Goal: Register for event/course

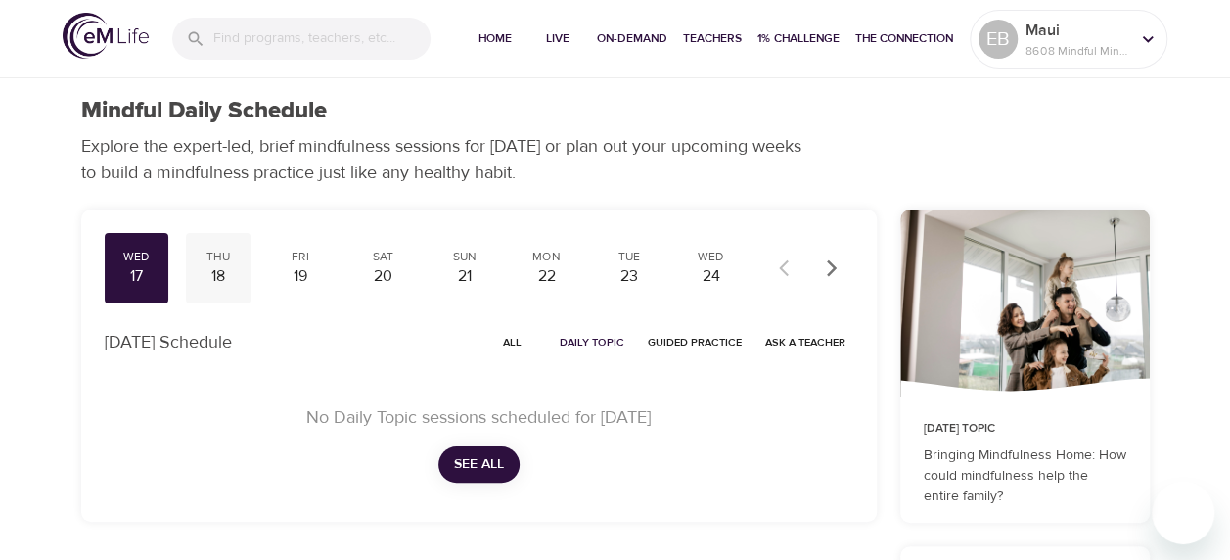
click at [226, 272] on div "18" at bounding box center [218, 276] width 49 height 22
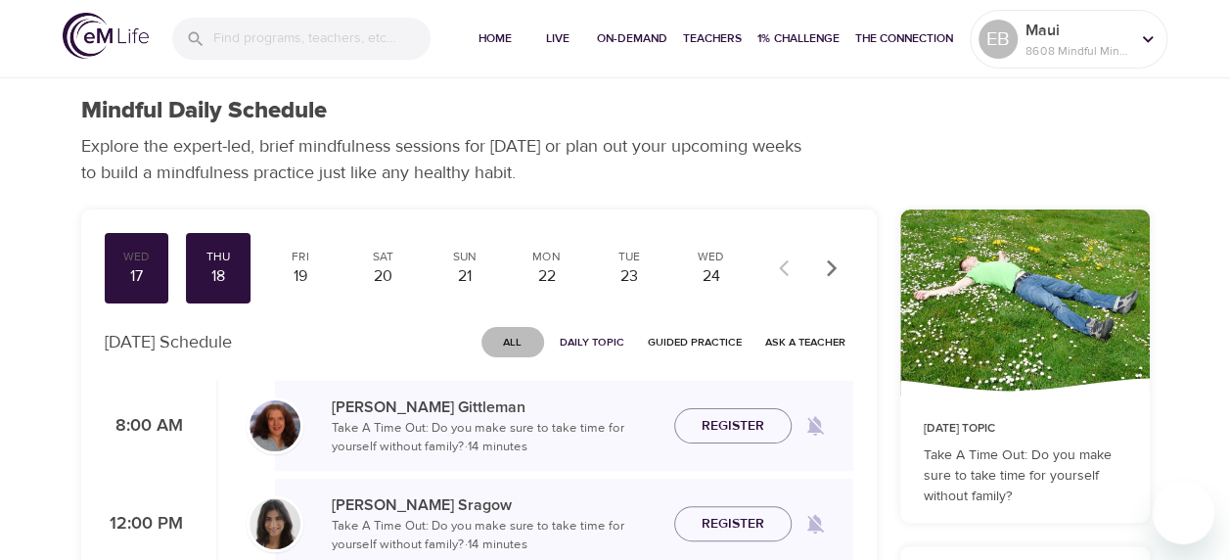
click at [520, 343] on span "All" at bounding box center [512, 342] width 47 height 19
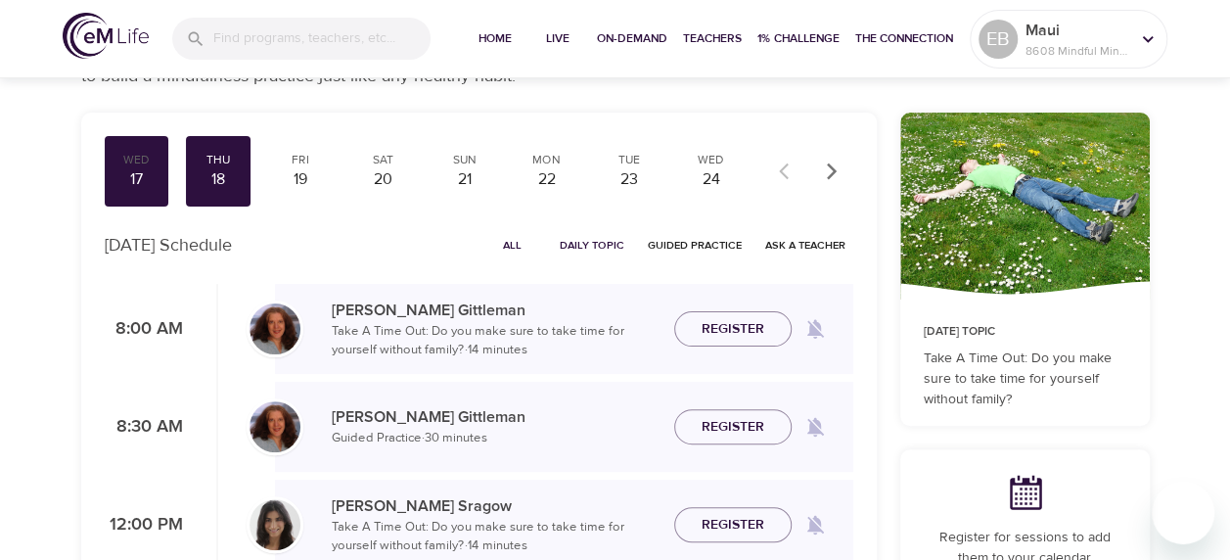
scroll to position [73, 0]
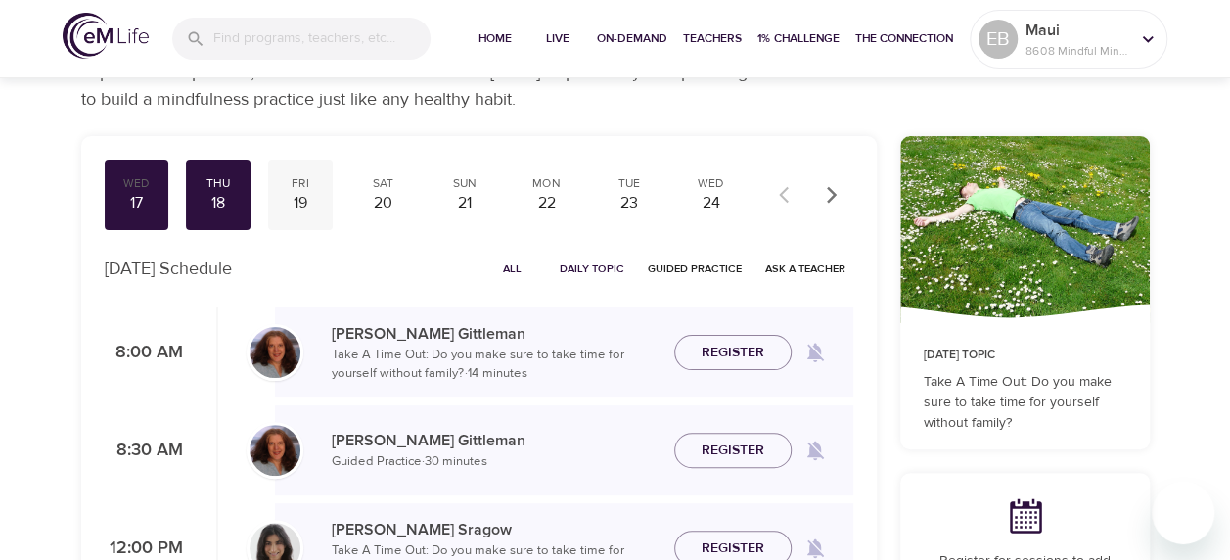
click at [303, 198] on div "19" at bounding box center [300, 203] width 49 height 22
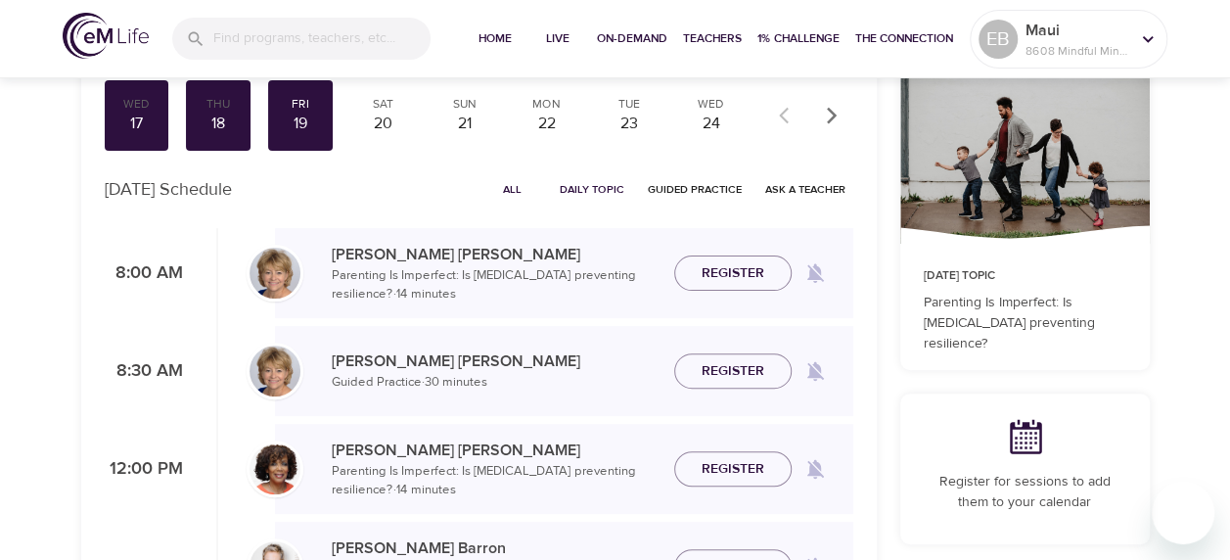
scroll to position [98, 0]
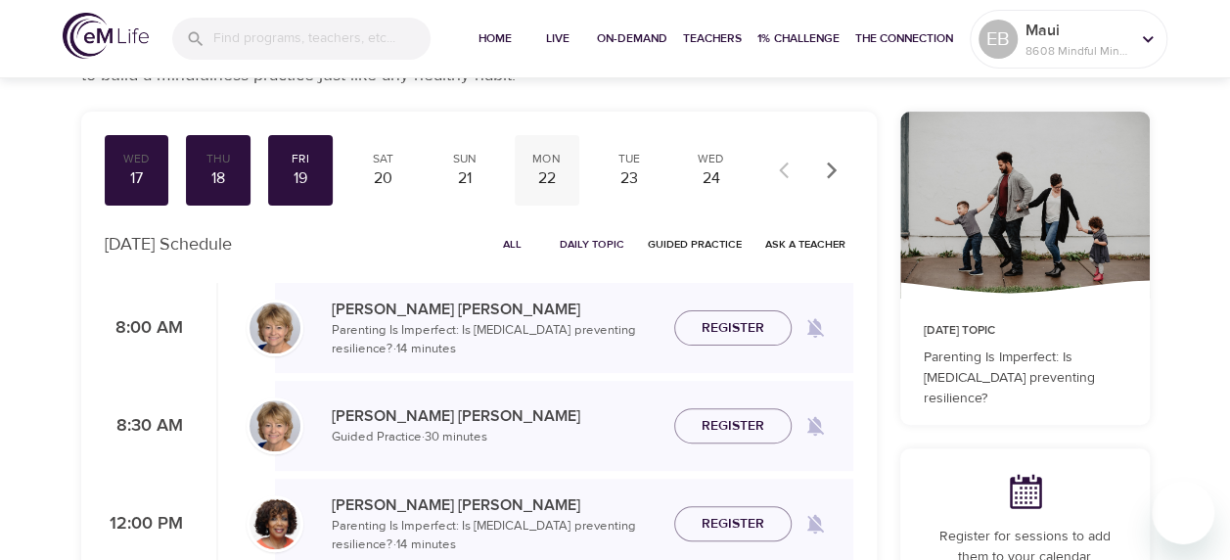
click at [532, 162] on div "Mon" at bounding box center [546, 159] width 49 height 17
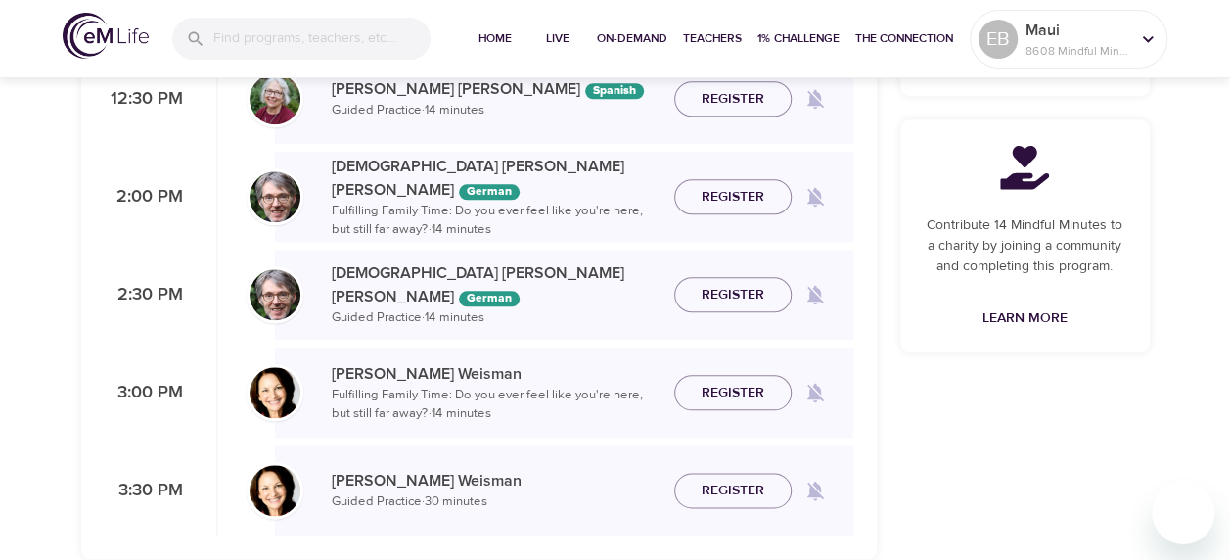
scroll to position [954, 0]
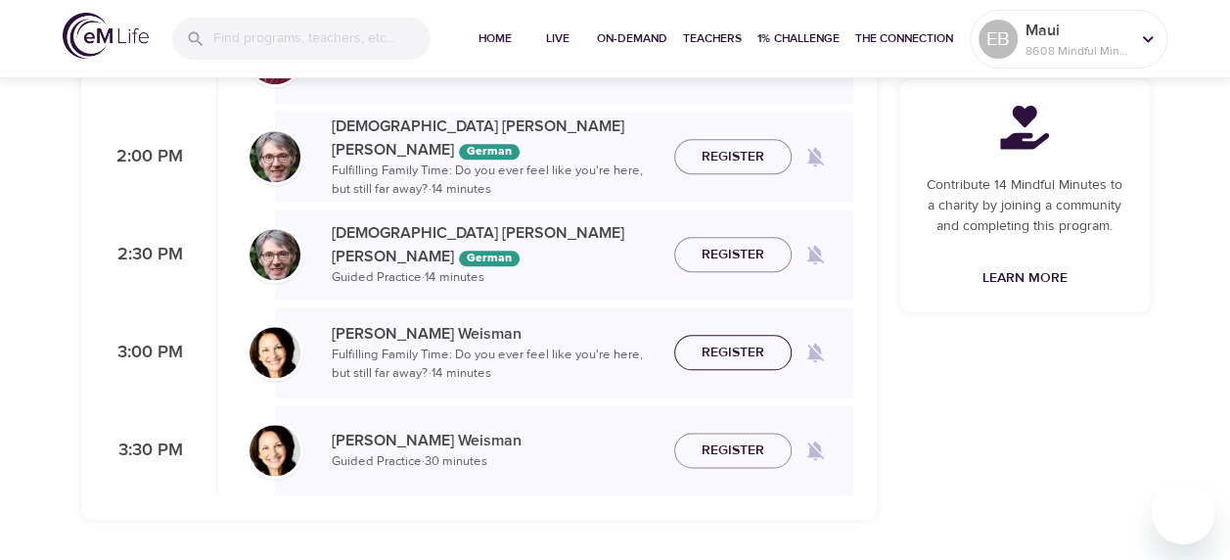
click at [715, 353] on span "Register" at bounding box center [732, 352] width 63 height 24
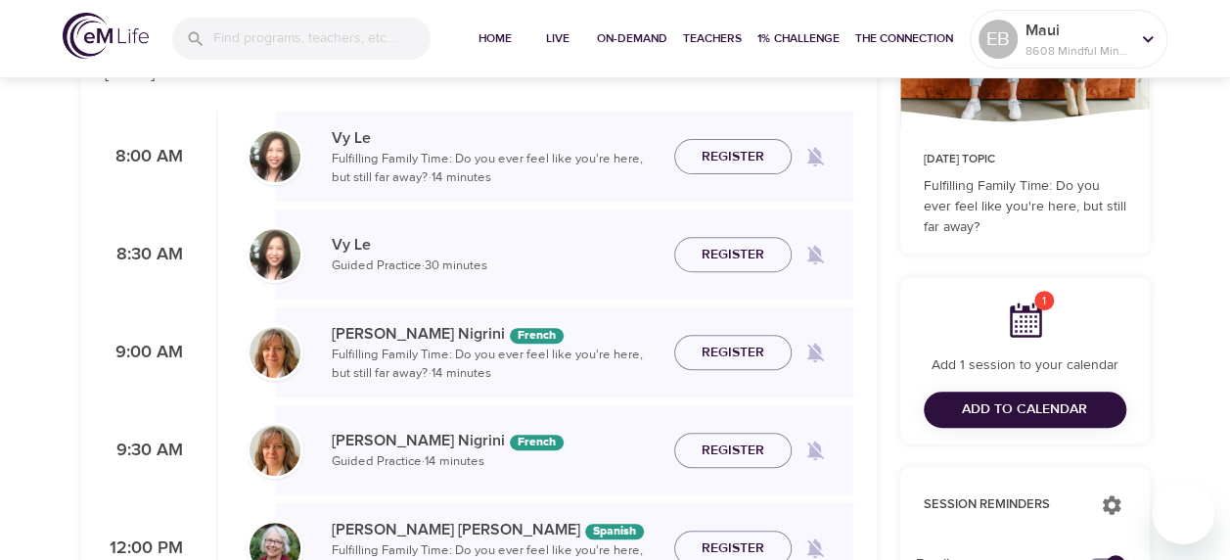
scroll to position [0, 0]
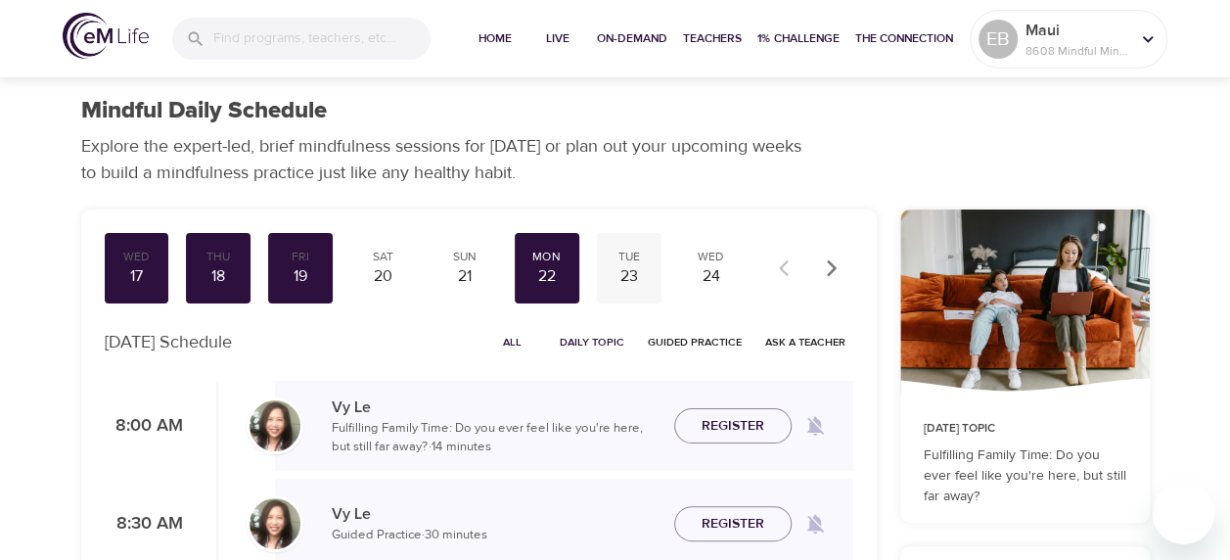
click at [616, 258] on div "Tue" at bounding box center [629, 256] width 49 height 17
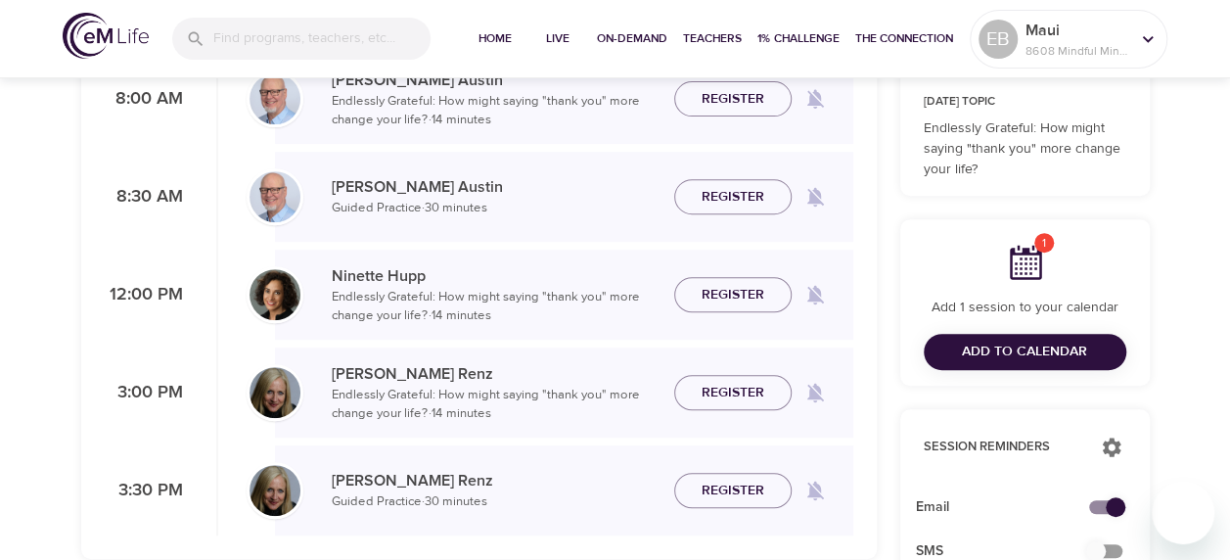
scroll to position [367, 0]
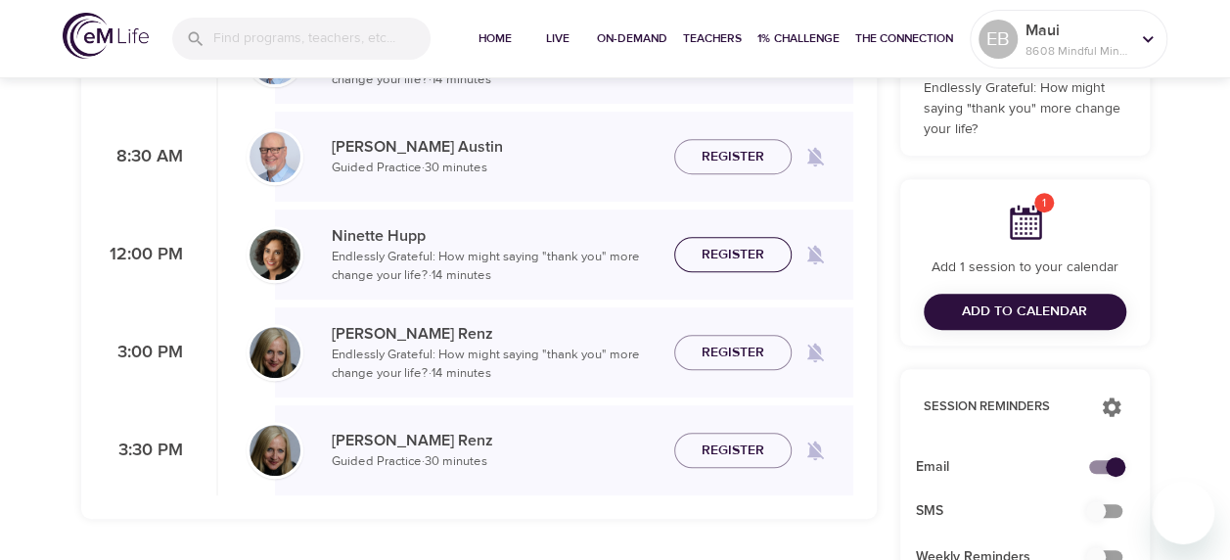
click at [712, 239] on button "Register" at bounding box center [732, 255] width 117 height 36
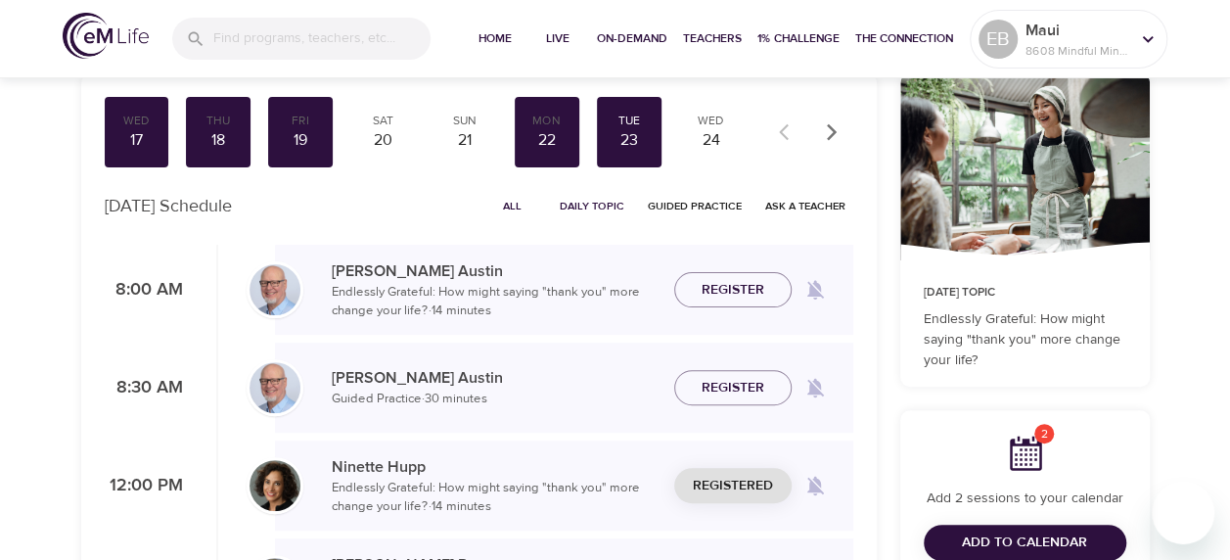
scroll to position [98, 0]
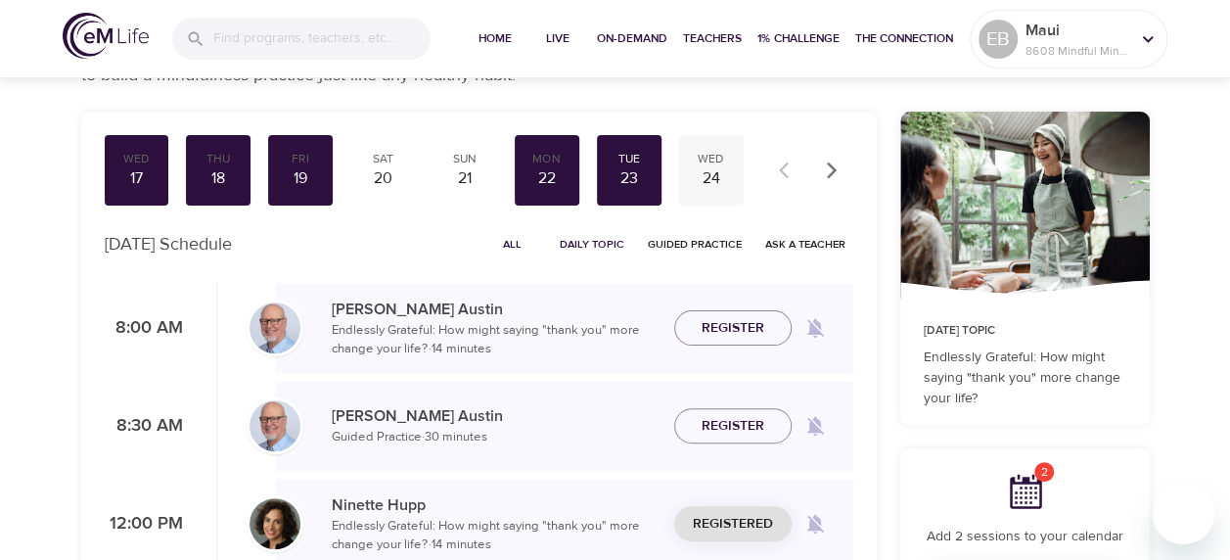
click at [696, 181] on div "24" at bounding box center [711, 178] width 49 height 22
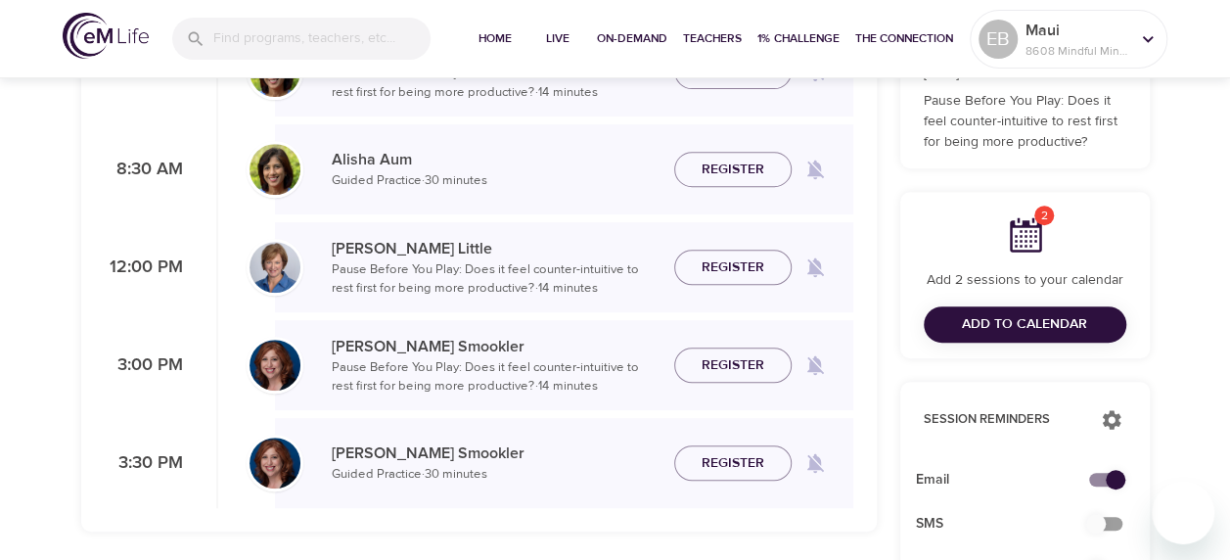
scroll to position [367, 0]
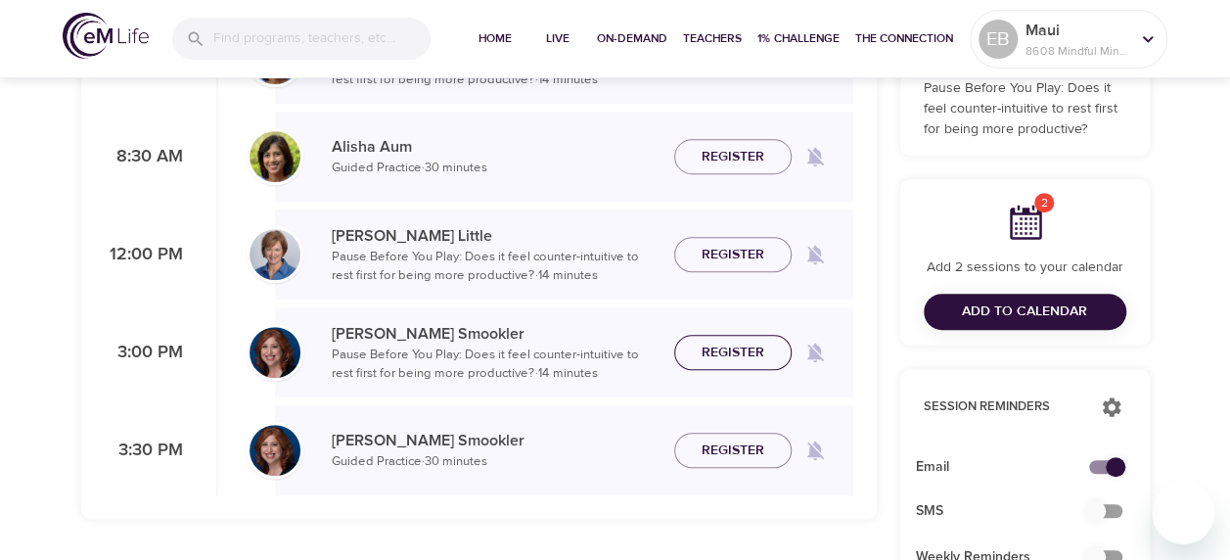
click at [709, 354] on span "Register" at bounding box center [732, 352] width 63 height 24
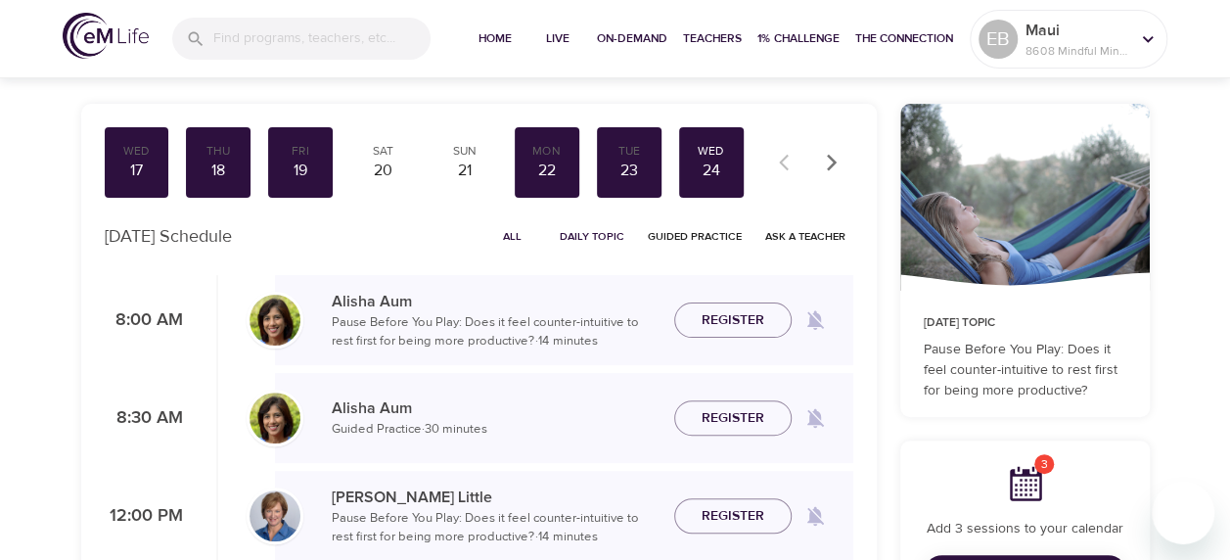
scroll to position [73, 0]
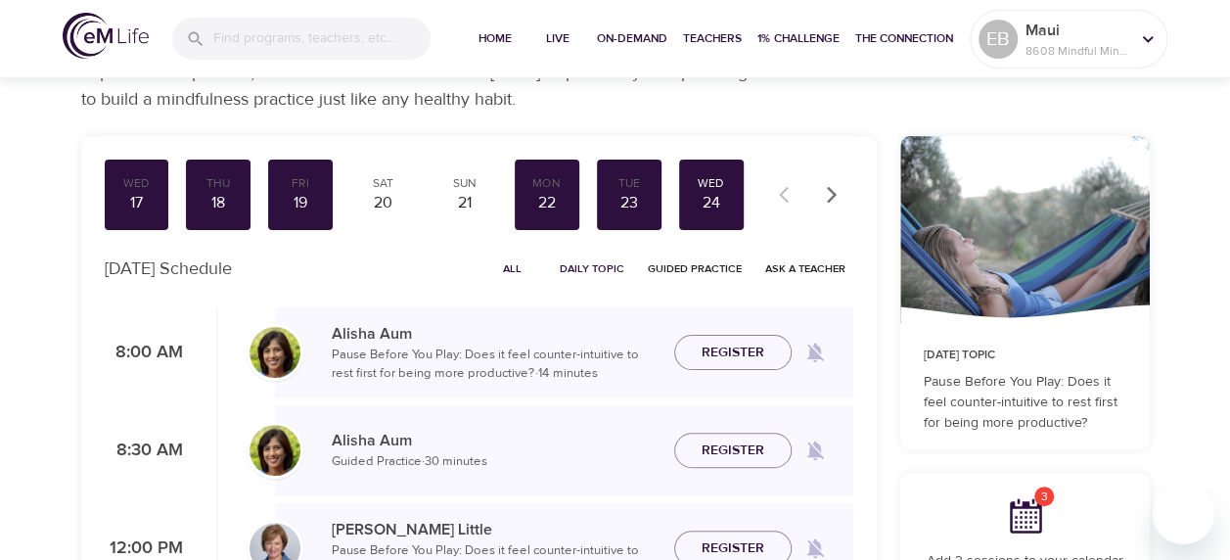
click at [824, 196] on icon "button" at bounding box center [832, 195] width 20 height 20
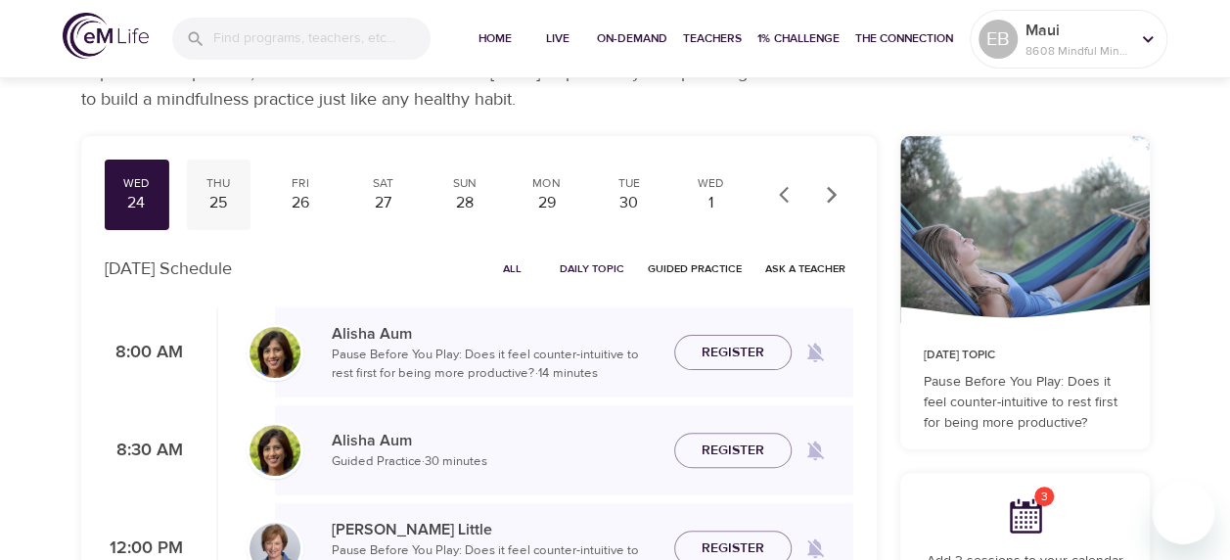
click at [213, 209] on div "25" at bounding box center [218, 203] width 49 height 22
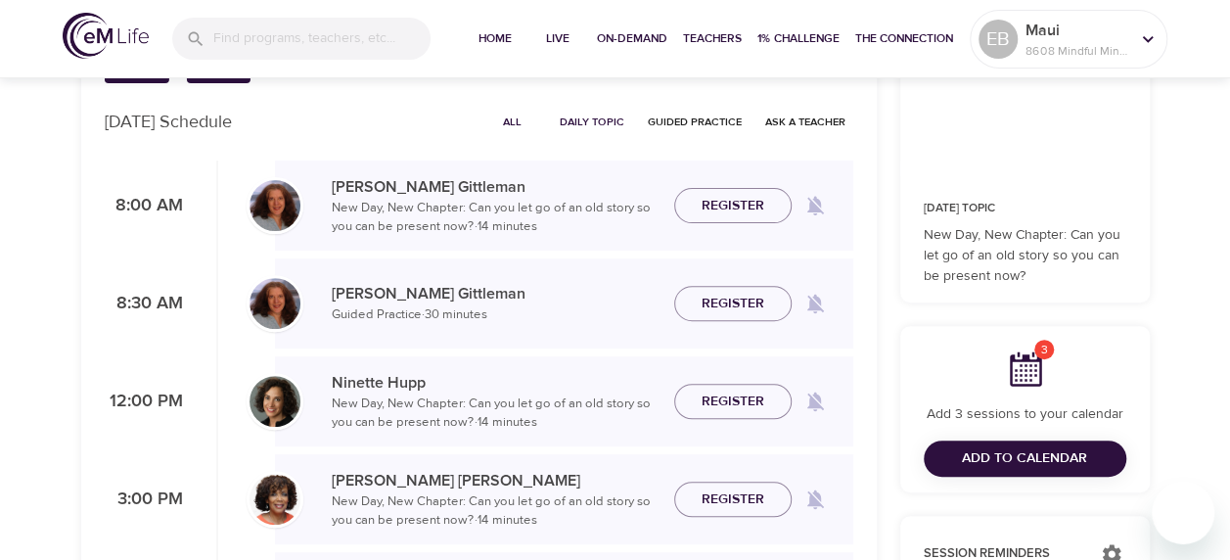
scroll to position [269, 0]
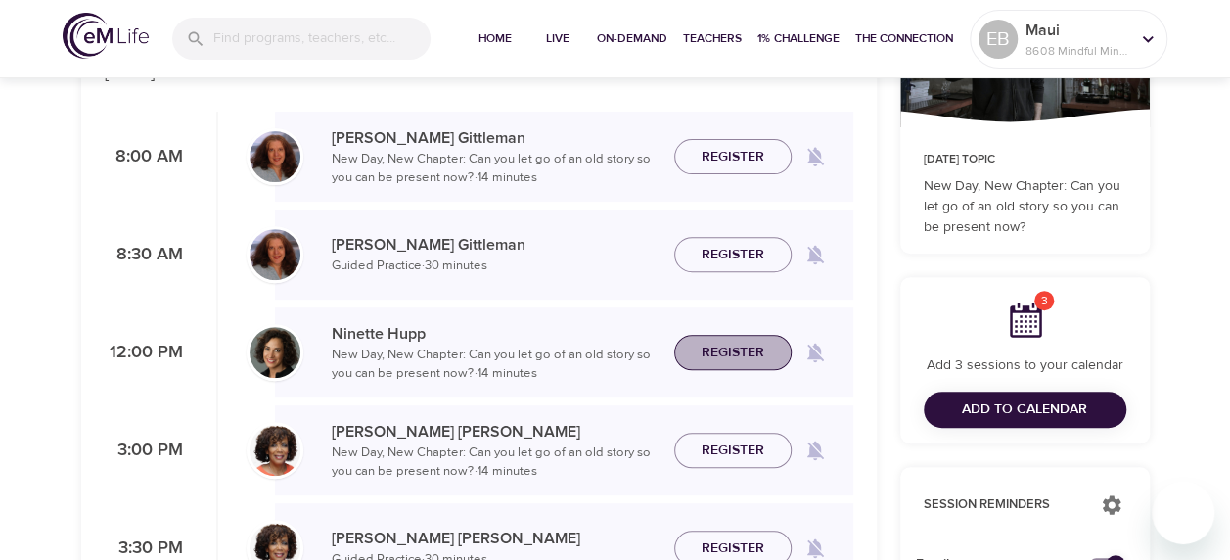
click at [719, 350] on span "Register" at bounding box center [732, 352] width 63 height 24
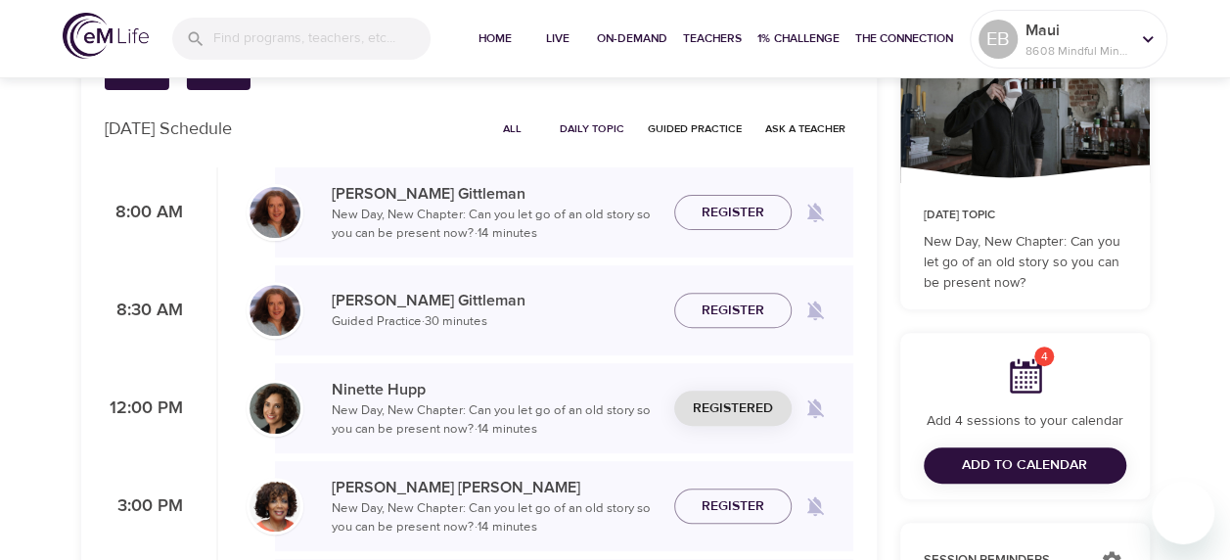
scroll to position [0, 0]
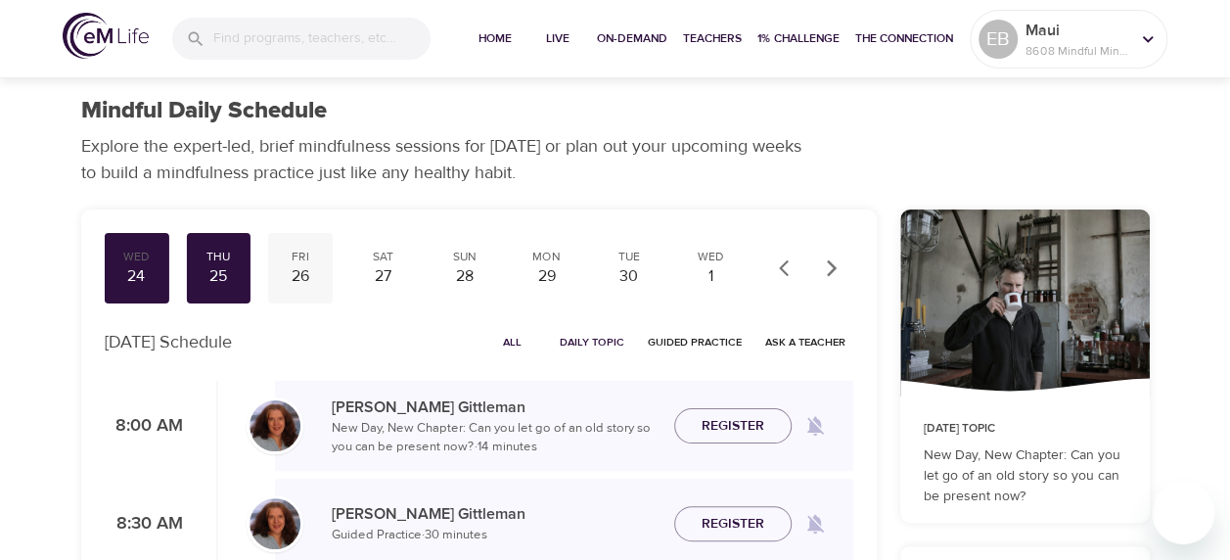
click at [307, 276] on div "26" at bounding box center [300, 276] width 49 height 22
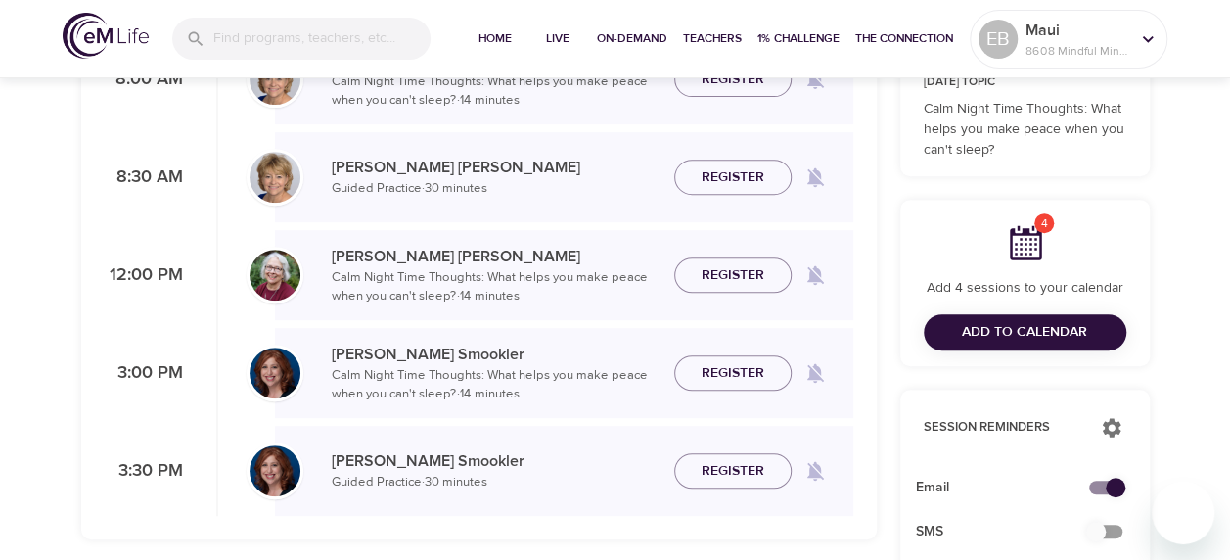
scroll to position [391, 0]
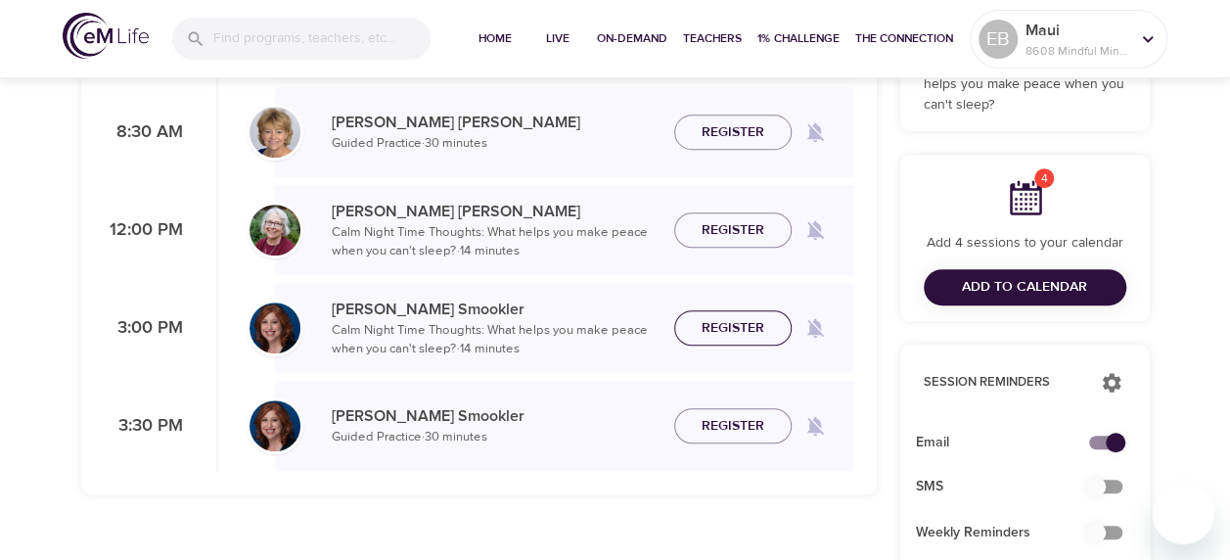
click at [691, 330] on span "Register" at bounding box center [733, 328] width 86 height 24
click at [717, 419] on span "Register" at bounding box center [732, 426] width 63 height 24
click at [1025, 291] on span "Add to Calendar" at bounding box center [1024, 287] width 125 height 24
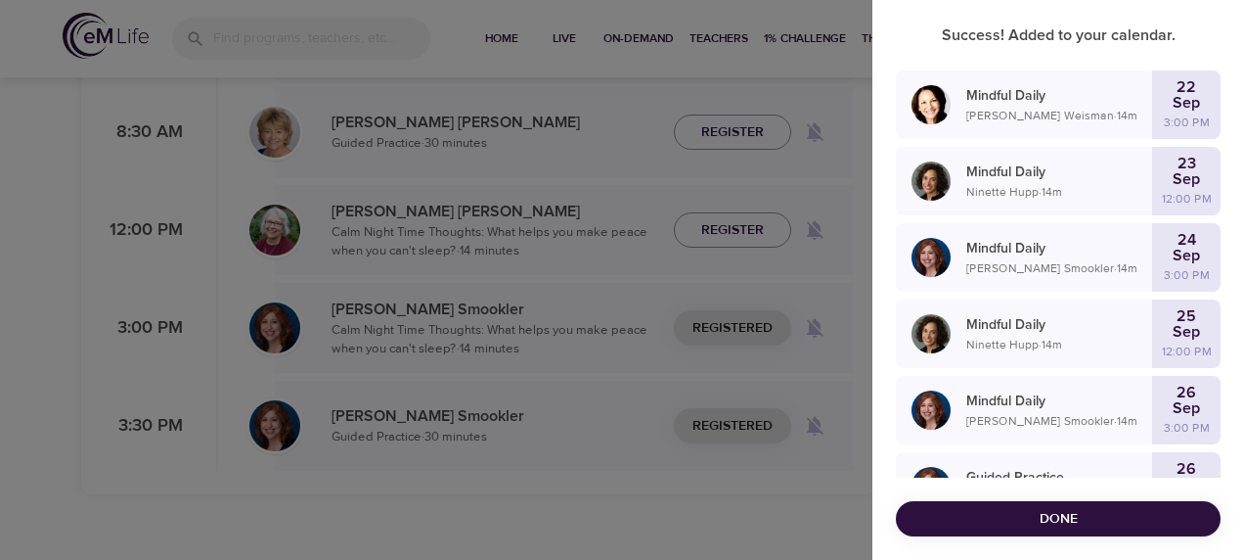
click at [1044, 498] on div "Done" at bounding box center [1059, 518] width 372 height 83
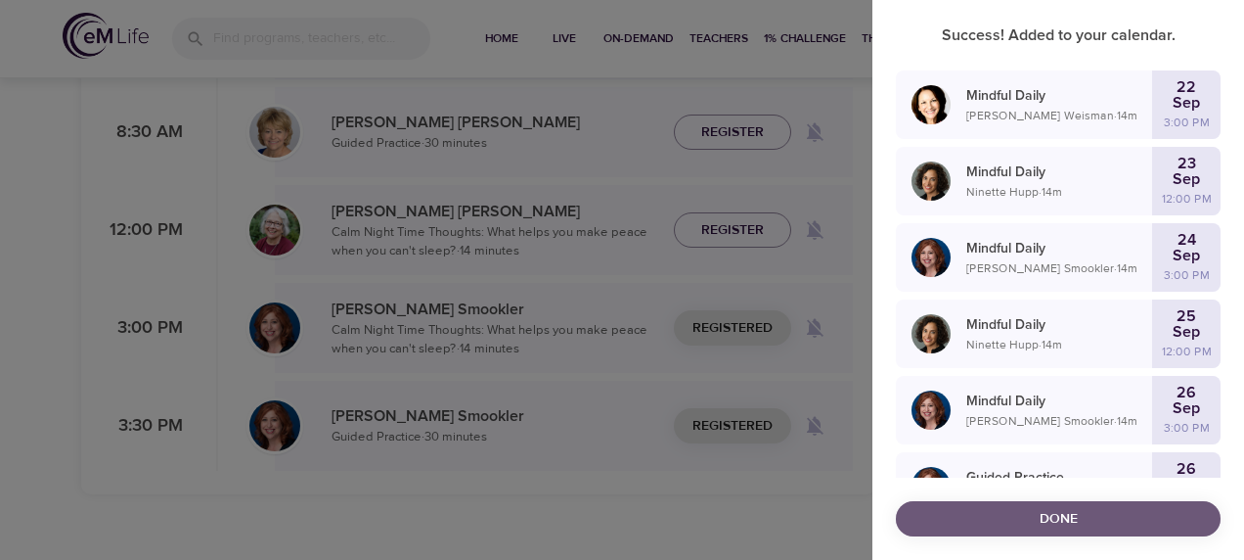
click at [1048, 511] on span "Done" at bounding box center [1058, 519] width 293 height 24
